Goal: Information Seeking & Learning: Learn about a topic

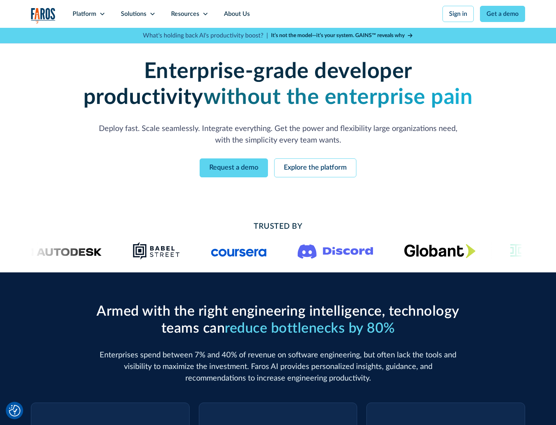
click at [102, 14] on icon at bounding box center [102, 14] width 6 height 6
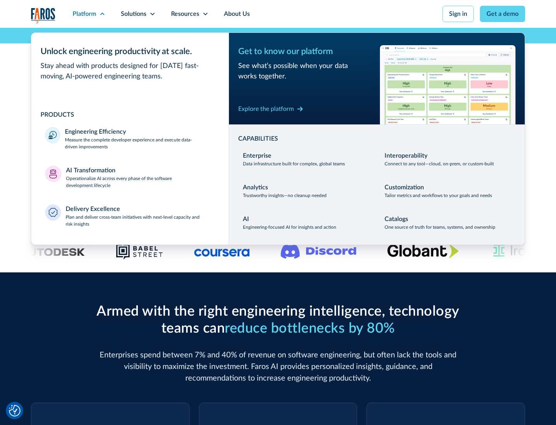
click at [140, 143] on p "Measure the complete developer experience and execute data-driven improvements" at bounding box center [140, 143] width 150 height 14
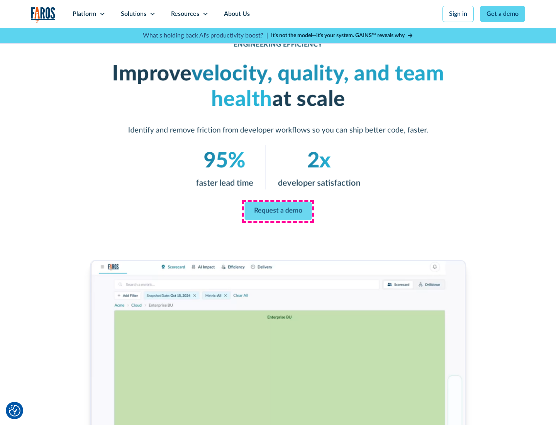
click at [278, 211] on link "Request a demo" at bounding box center [278, 211] width 67 height 19
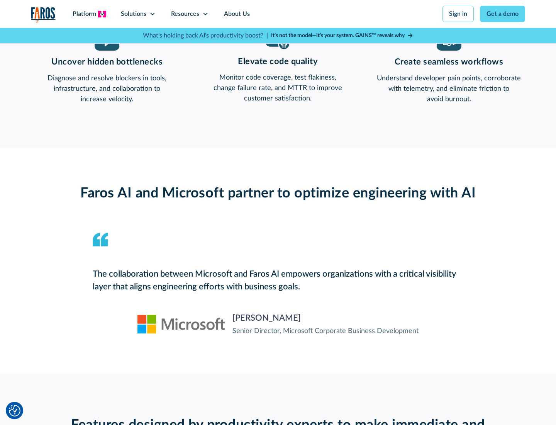
click at [102, 14] on icon at bounding box center [102, 14] width 6 height 6
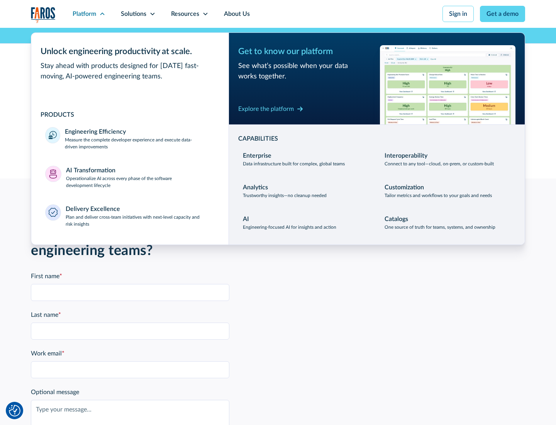
scroll to position [1695, 0]
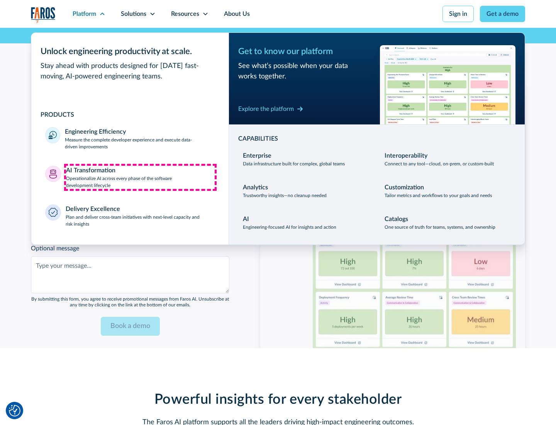
click at [140, 177] on p "Operationalize AI across every phase of the software development lifecycle" at bounding box center [140, 182] width 149 height 14
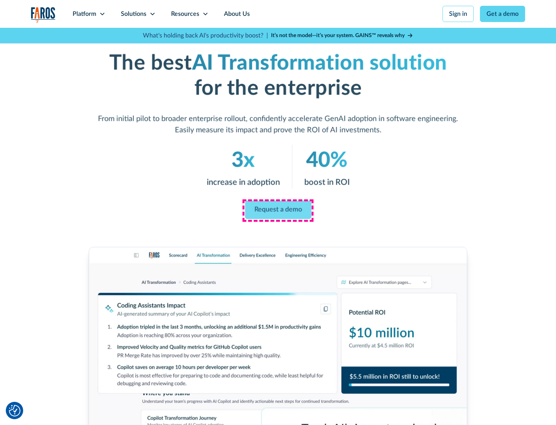
click at [278, 210] on link "Request a demo" at bounding box center [278, 210] width 66 height 19
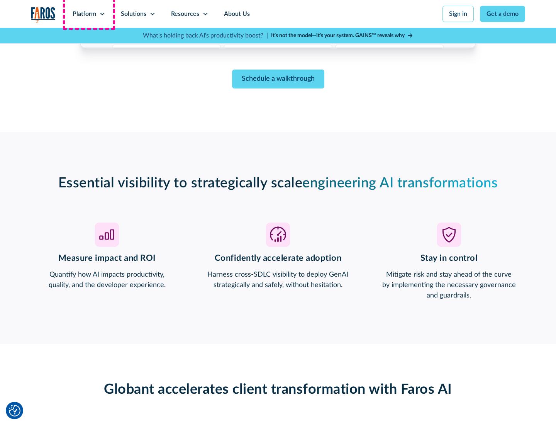
click at [89, 14] on div "Platform" at bounding box center [85, 13] width 24 height 9
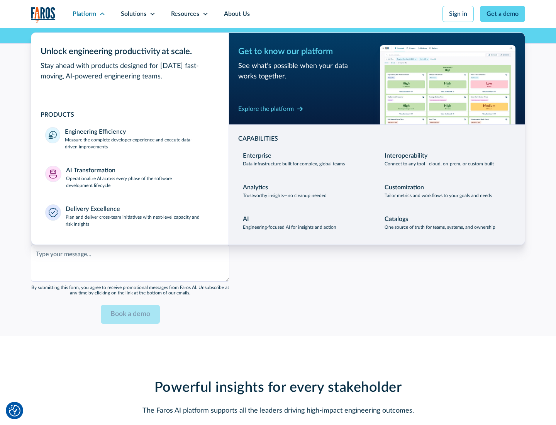
click at [266, 109] on div "Explore the platform" at bounding box center [266, 108] width 56 height 9
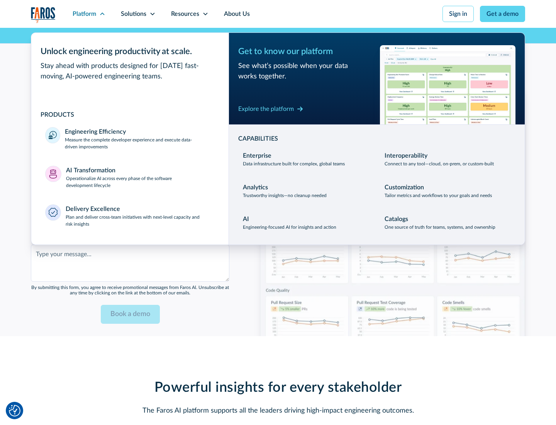
scroll to position [1880, 0]
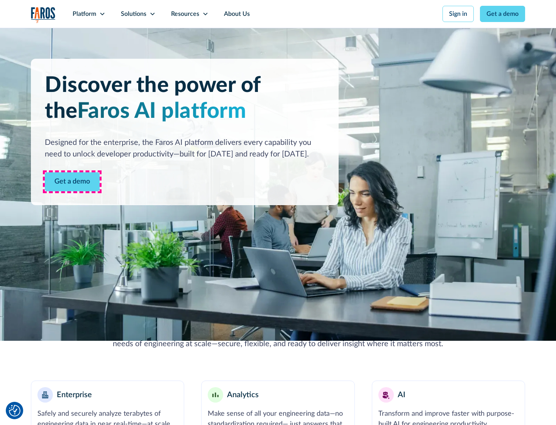
click at [72, 182] on link "Get a demo" at bounding box center [72, 181] width 55 height 19
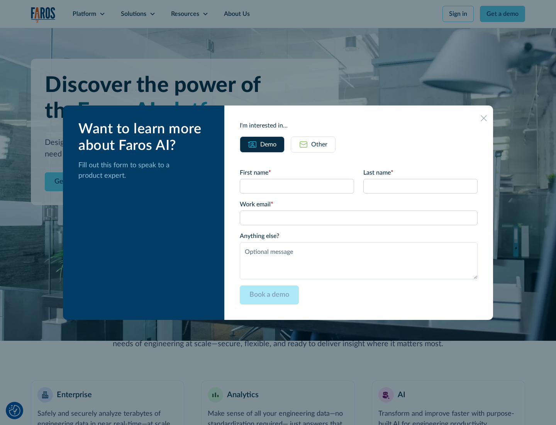
click at [319, 144] on div "Other" at bounding box center [319, 144] width 16 height 9
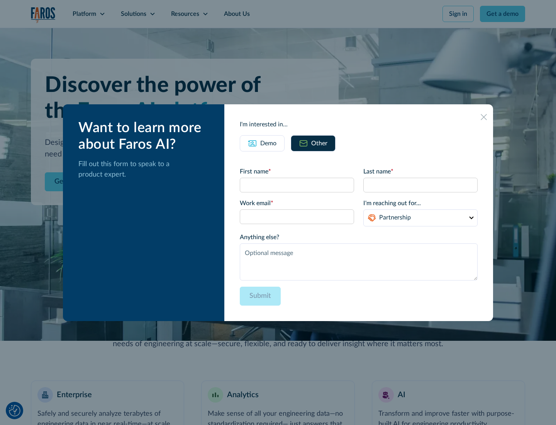
click at [268, 143] on div "Demo" at bounding box center [268, 143] width 16 height 9
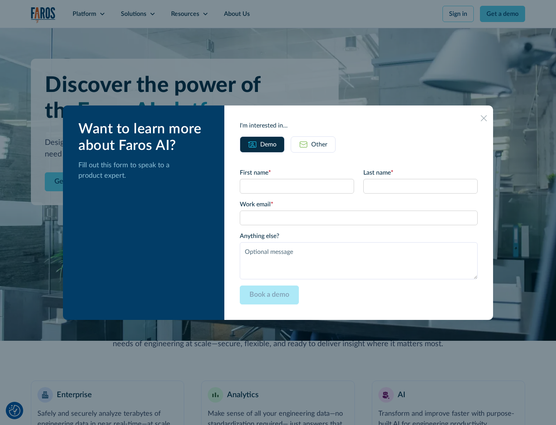
click at [484, 118] on icon at bounding box center [484, 118] width 6 height 6
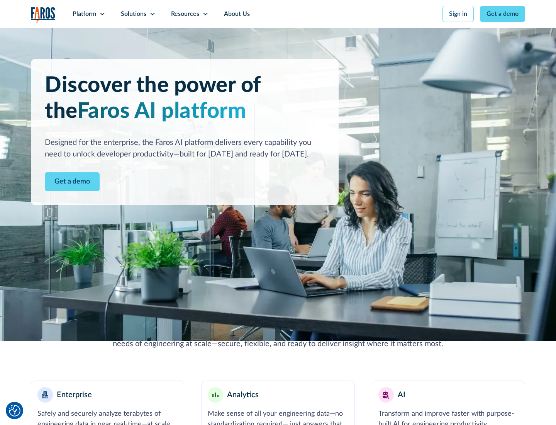
click at [102, 14] on icon at bounding box center [102, 14] width 6 height 6
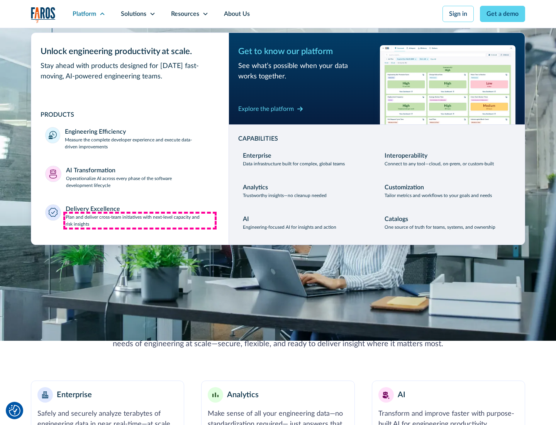
click at [140, 220] on p "Plan and deliver cross-team initiatives with next-level capacity and risk insig…" at bounding box center [141, 221] width 150 height 14
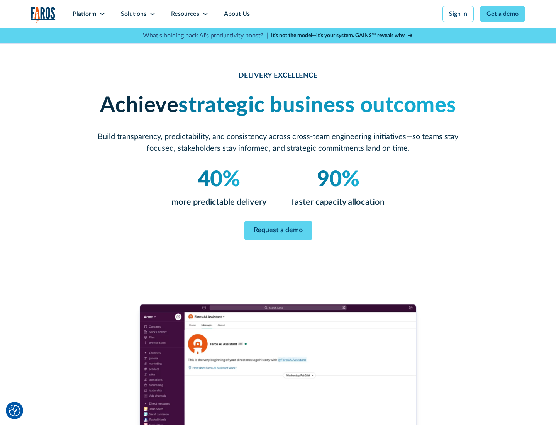
click at [152, 14] on icon at bounding box center [153, 14] width 6 height 6
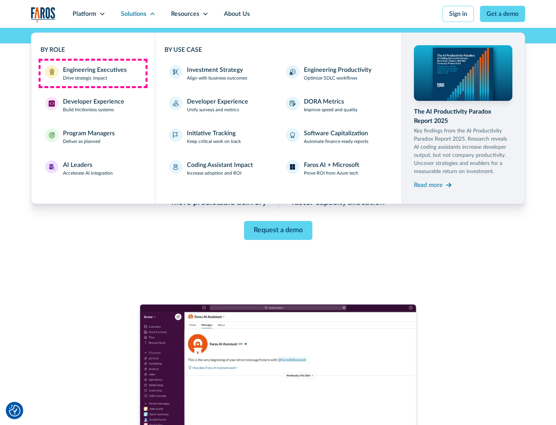
click at [93, 73] on div "Engineering Executives" at bounding box center [95, 69] width 64 height 9
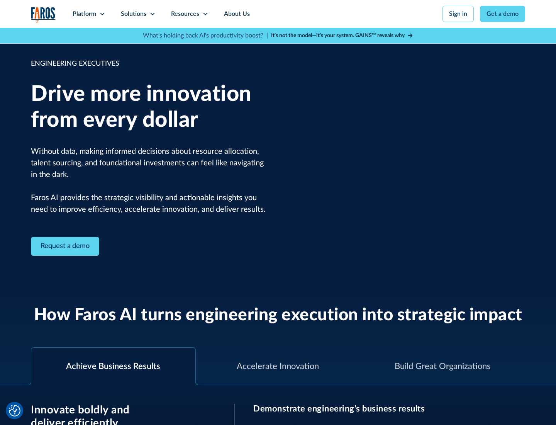
click at [152, 14] on icon at bounding box center [153, 14] width 6 height 6
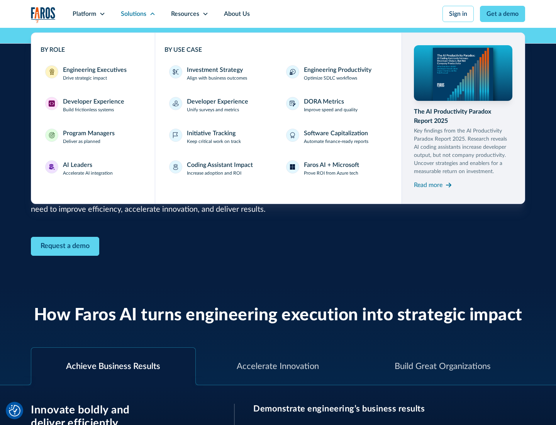
click at [93, 102] on div "Developer Experience" at bounding box center [93, 101] width 61 height 9
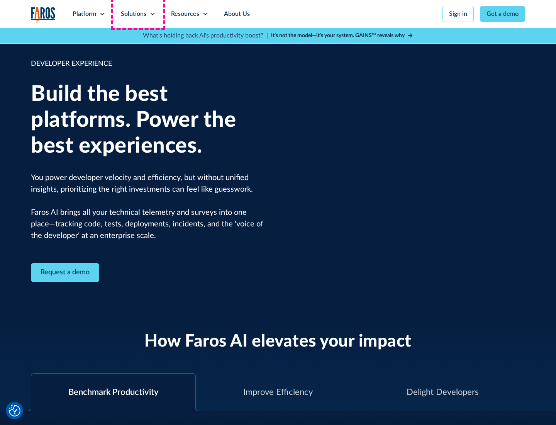
click at [138, 14] on div "Solutions" at bounding box center [133, 13] width 25 height 9
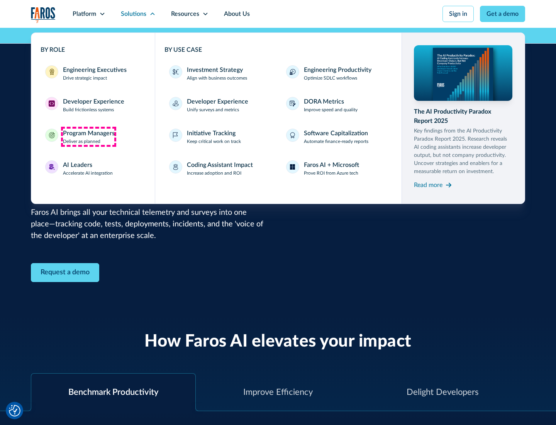
click at [88, 137] on div "Program Managers" at bounding box center [89, 133] width 52 height 9
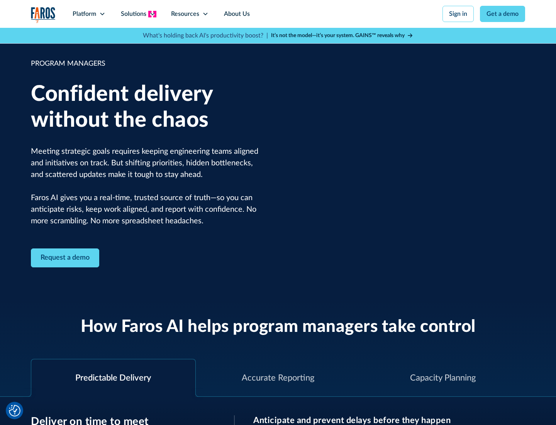
click at [152, 14] on icon at bounding box center [153, 14] width 6 height 6
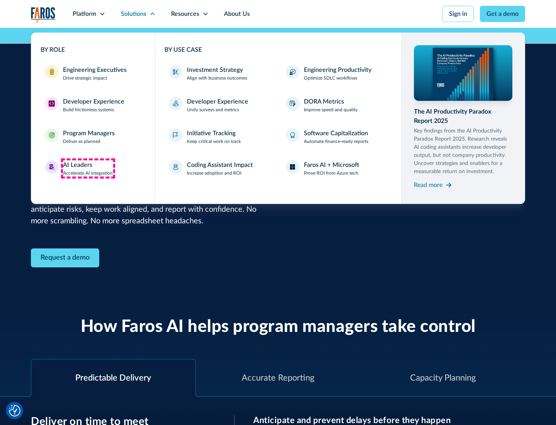
click at [88, 168] on div "AI Leaders" at bounding box center [77, 164] width 29 height 9
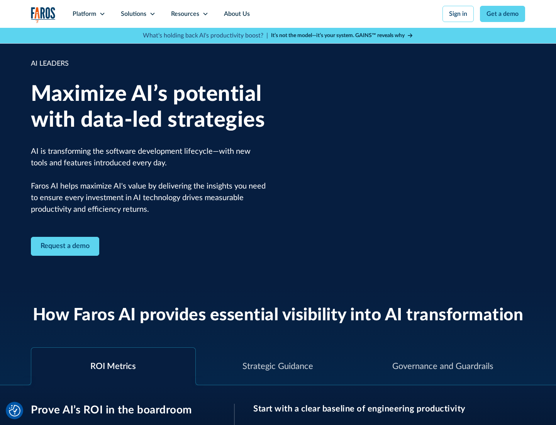
click at [152, 14] on icon at bounding box center [153, 14] width 6 height 6
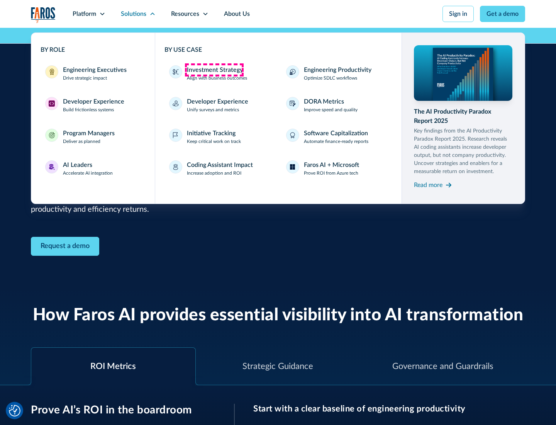
click at [214, 70] on div "Investment Strategy" at bounding box center [215, 69] width 56 height 9
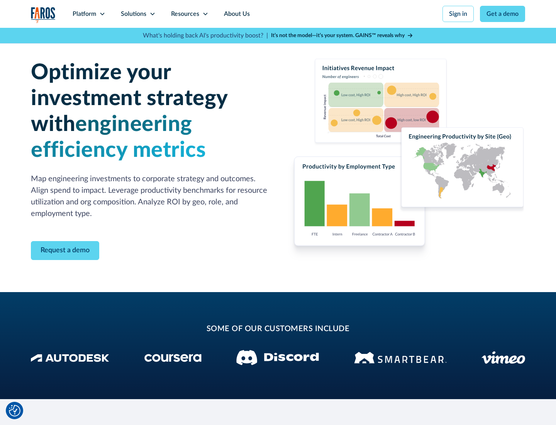
click at [152, 14] on icon at bounding box center [153, 14] width 6 height 6
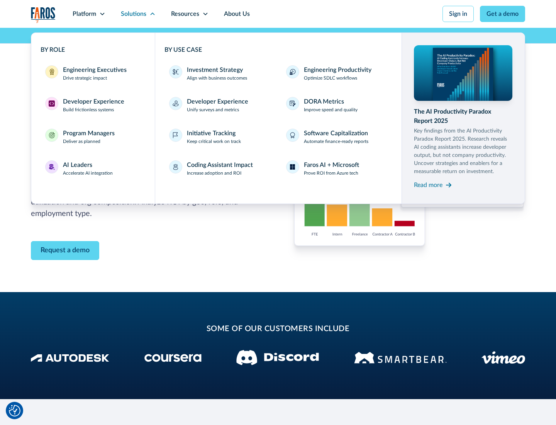
click at [331, 173] on p "Prove ROI from Azure tech" at bounding box center [331, 173] width 54 height 7
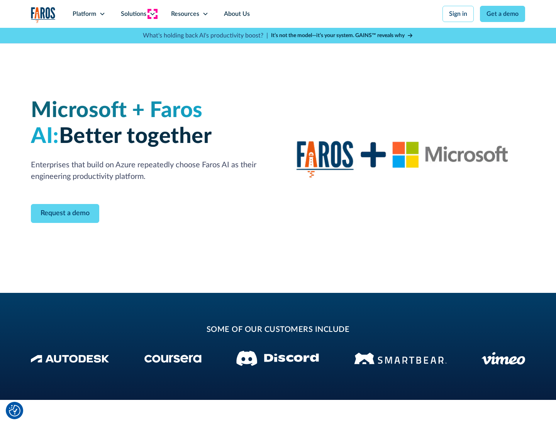
click at [152, 14] on icon at bounding box center [153, 14] width 6 height 6
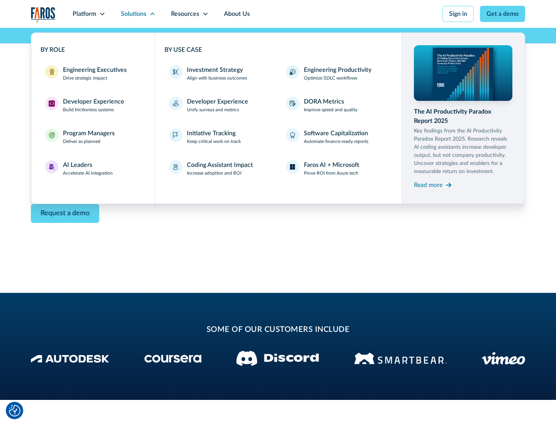
click at [428, 185] on div "Read more" at bounding box center [428, 184] width 29 height 9
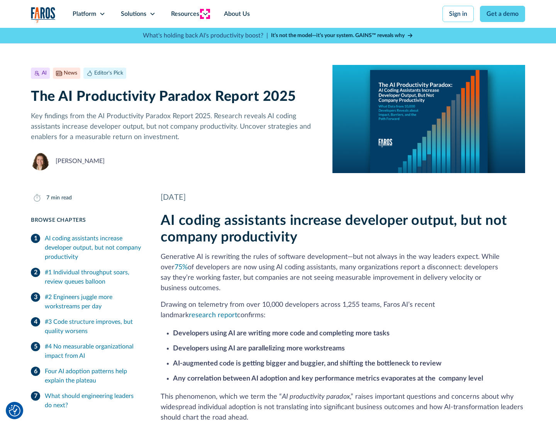
click at [205, 14] on icon at bounding box center [205, 14] width 6 height 6
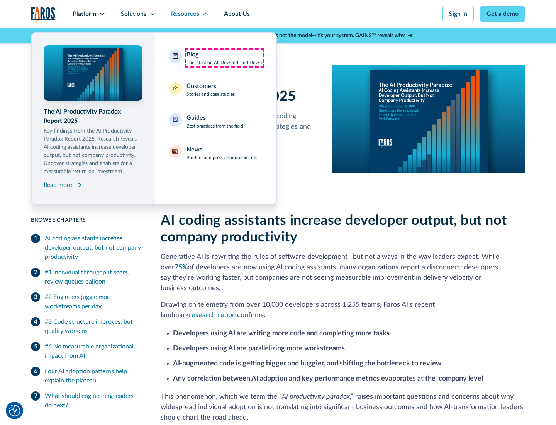
click at [224, 58] on div "Blog The latest on AI, DevProd, and DevEx" at bounding box center [225, 58] width 76 height 16
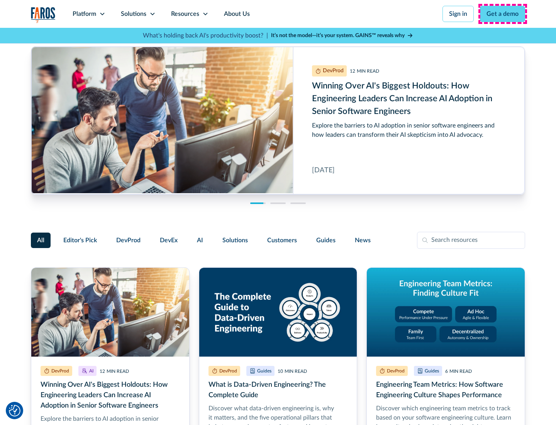
click at [503, 14] on link "Get a demo" at bounding box center [502, 14] width 45 height 16
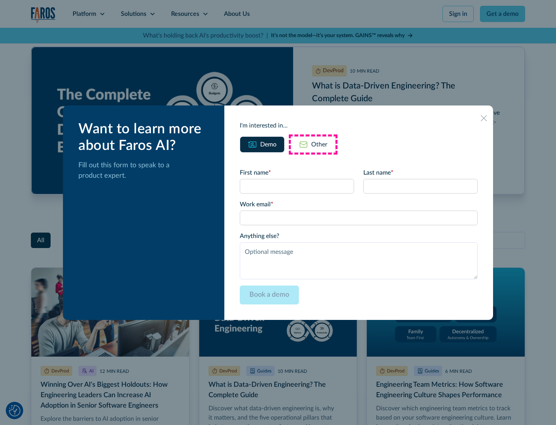
click at [313, 144] on div "Other" at bounding box center [319, 144] width 16 height 9
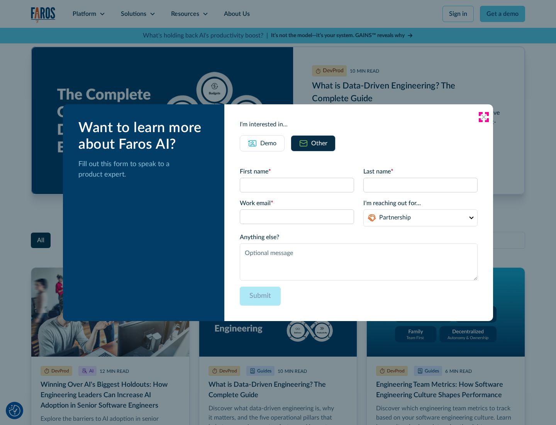
click at [484, 117] on icon at bounding box center [484, 117] width 6 height 6
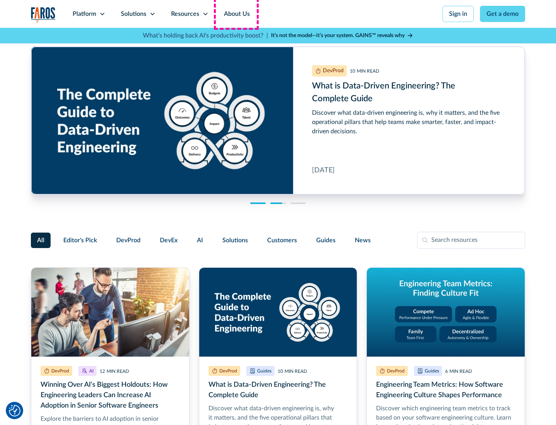
click at [236, 14] on link "About Us" at bounding box center [236, 14] width 41 height 28
